Goal: Navigation & Orientation: Understand site structure

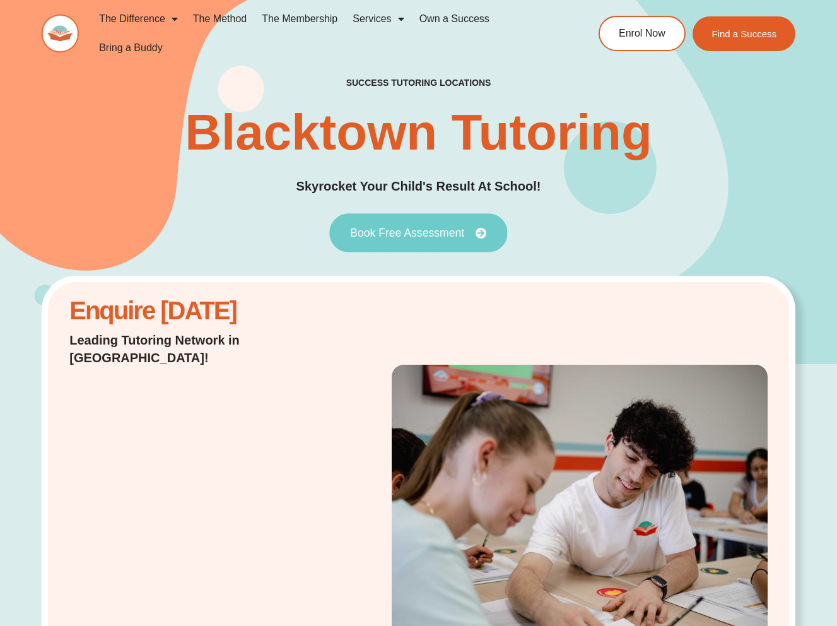
click at [430, 240] on link "Book Free Assessment" at bounding box center [418, 233] width 178 height 39
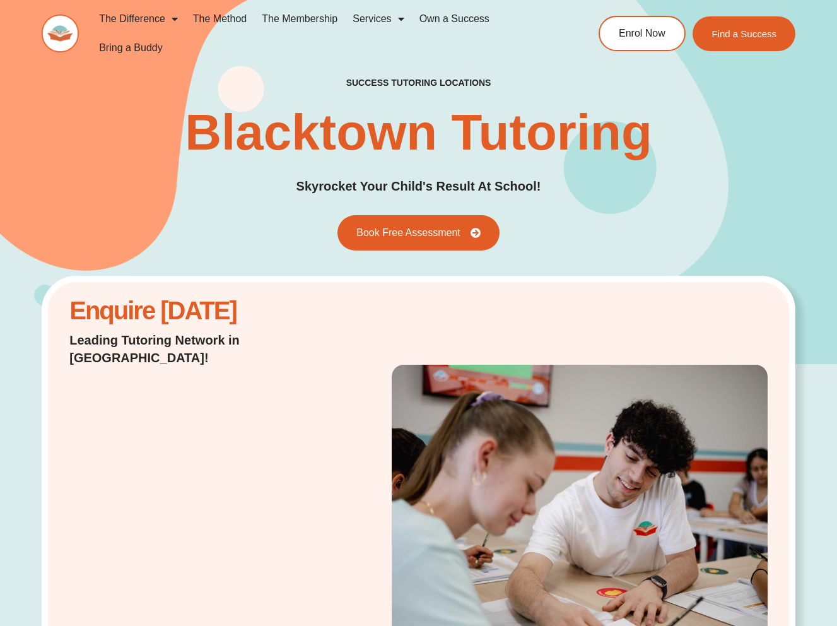
click at [129, 49] on link "Bring a Buddy" at bounding box center [130, 47] width 79 height 29
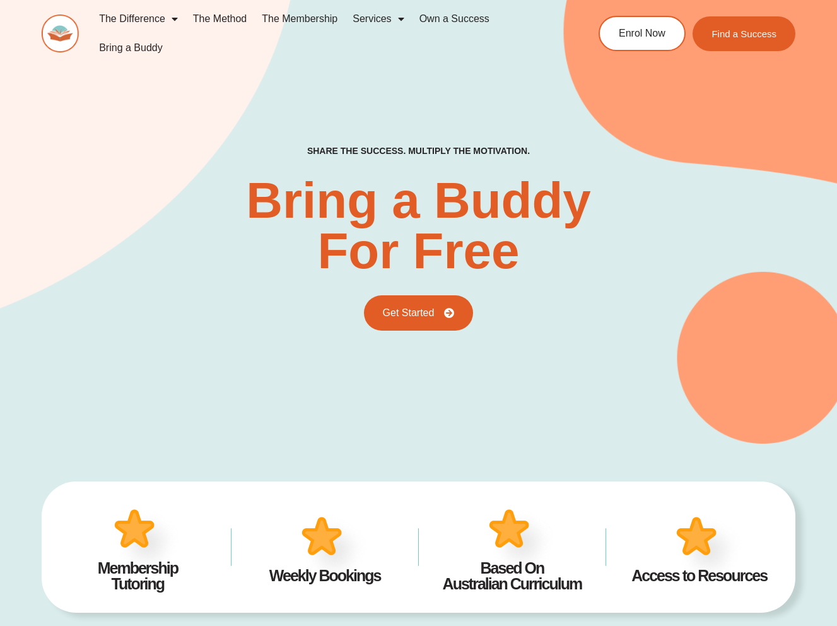
click at [241, 20] on link "The Method" at bounding box center [219, 18] width 69 height 29
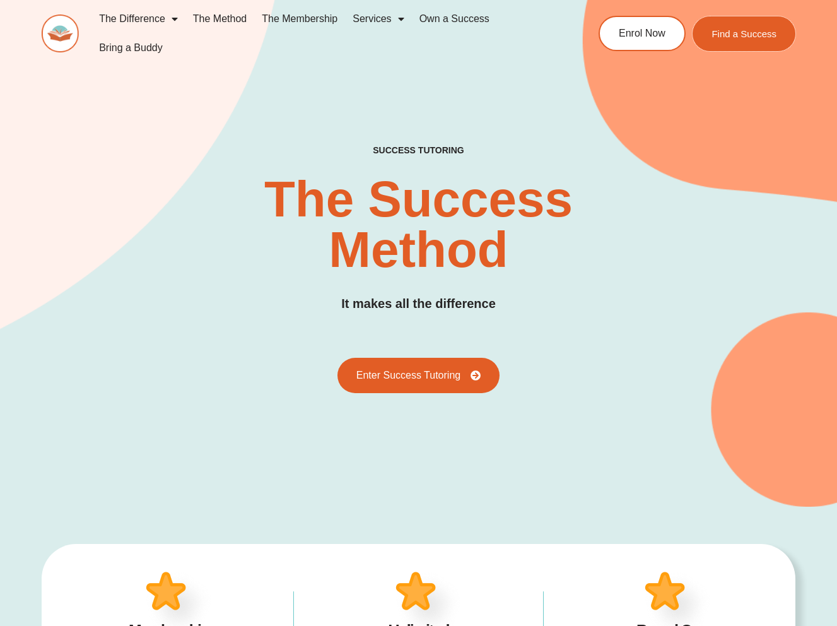
click at [731, 23] on link "Find a Success" at bounding box center [744, 33] width 103 height 35
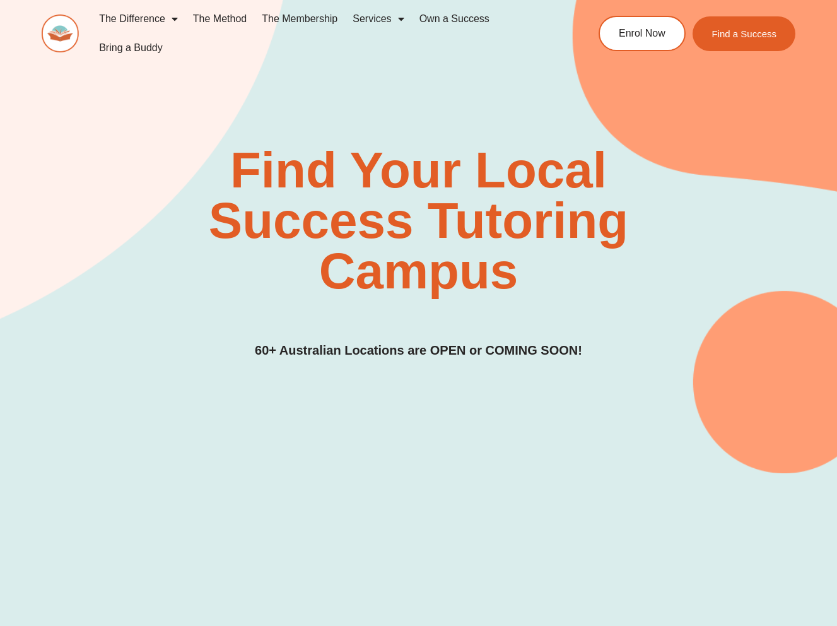
click at [384, 19] on link "Services" at bounding box center [378, 18] width 66 height 29
click at [327, 16] on link "The Membership" at bounding box center [299, 18] width 91 height 29
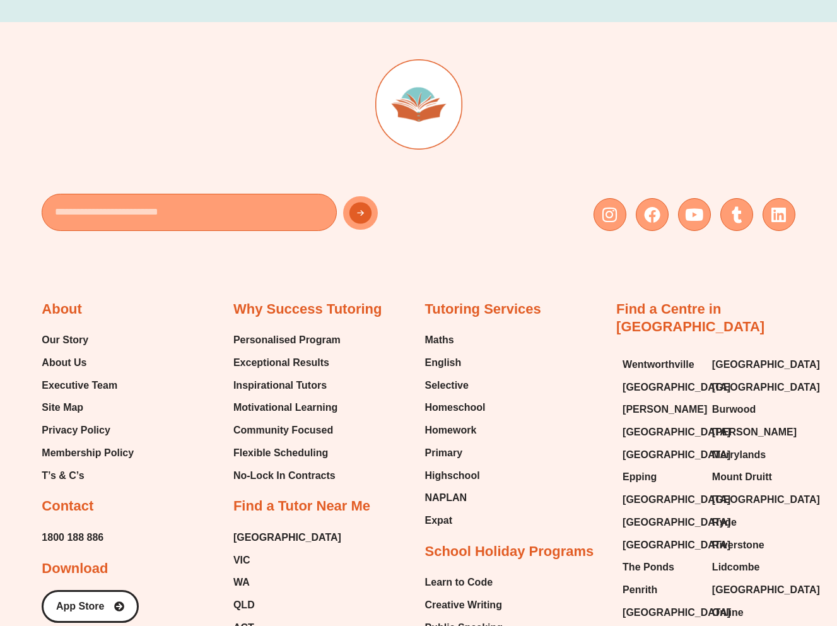
scroll to position [3052, 0]
